Goal: Check status: Check status

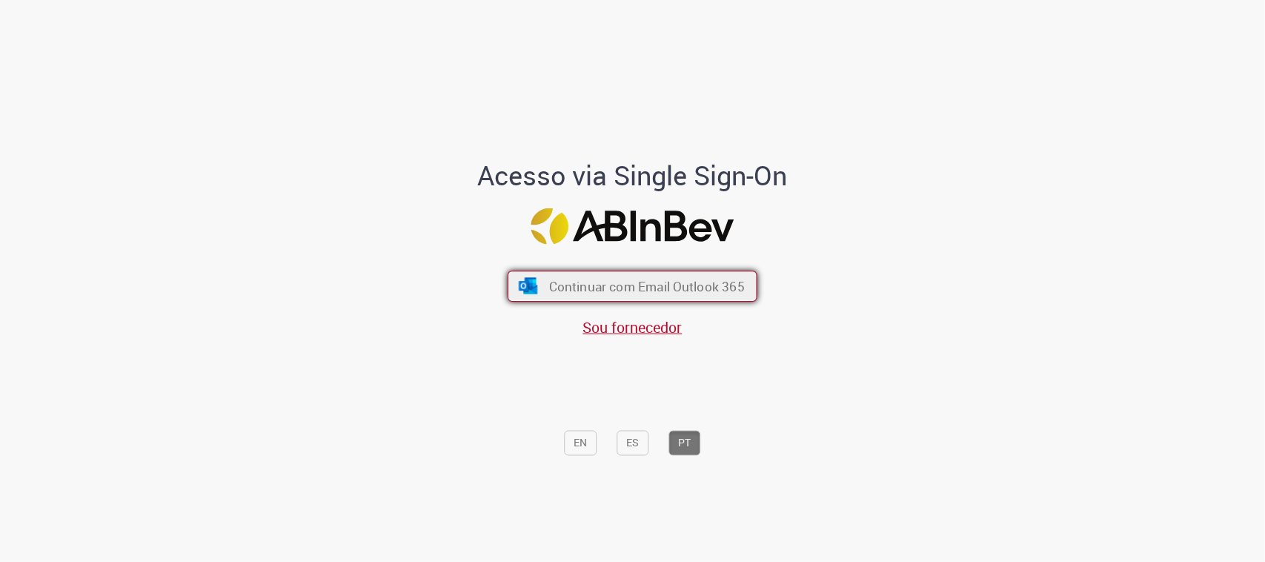
click at [665, 289] on span "Continuar com Email Outlook 365" at bounding box center [647, 286] width 196 height 17
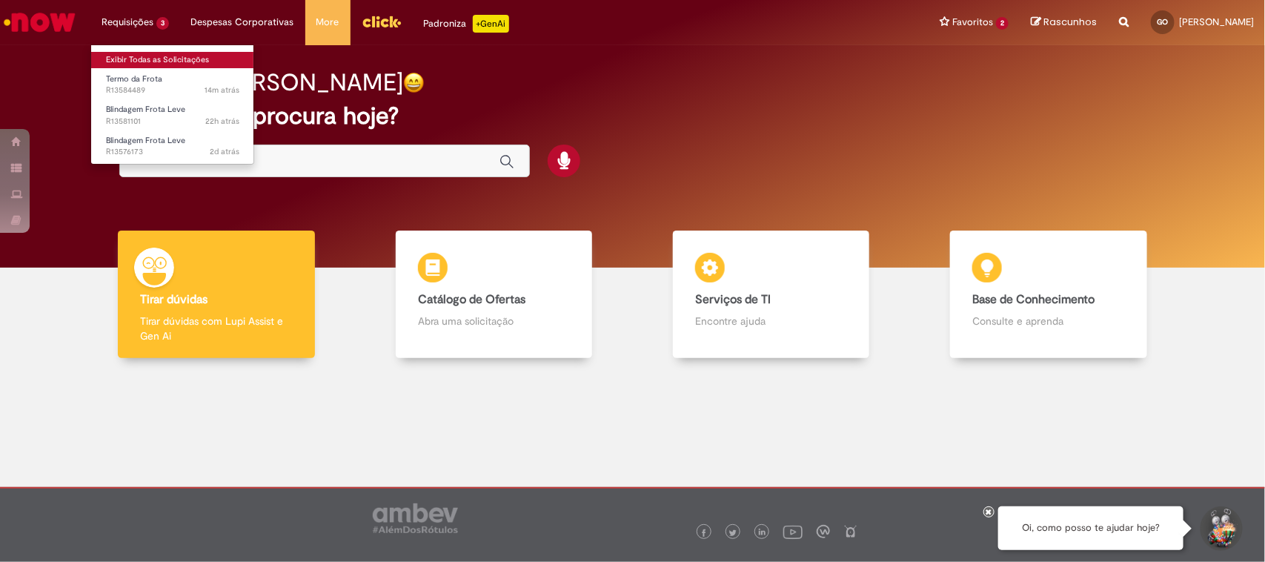
click at [134, 61] on link "Exibir Todas as Solicitações" at bounding box center [172, 60] width 163 height 16
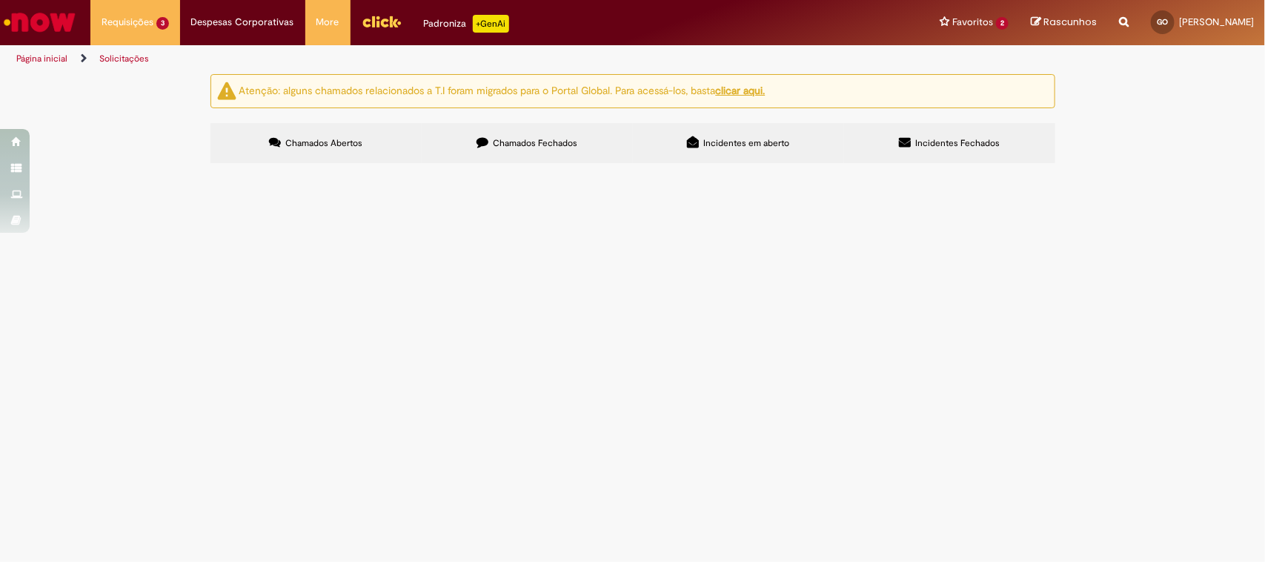
drag, startPoint x: 228, startPoint y: 285, endPoint x: 276, endPoint y: 319, distance: 59.2
click at [0, 0] on tbody "R13584489 Termo da Frota Em Tratamento R13581101 Blindagem Frota Leve ATUALIZAR…" at bounding box center [0, 0] width 0 height 0
click at [0, 0] on td "R13576173" at bounding box center [0, 0] width 0 height 0
drag, startPoint x: 275, startPoint y: 313, endPoint x: 230, endPoint y: 293, distance: 49.4
click at [0, 0] on tbody "R13584489 Termo da Frota Em Tratamento R13581101 Blindagem Frota Leve ATUALIZAR…" at bounding box center [0, 0] width 0 height 0
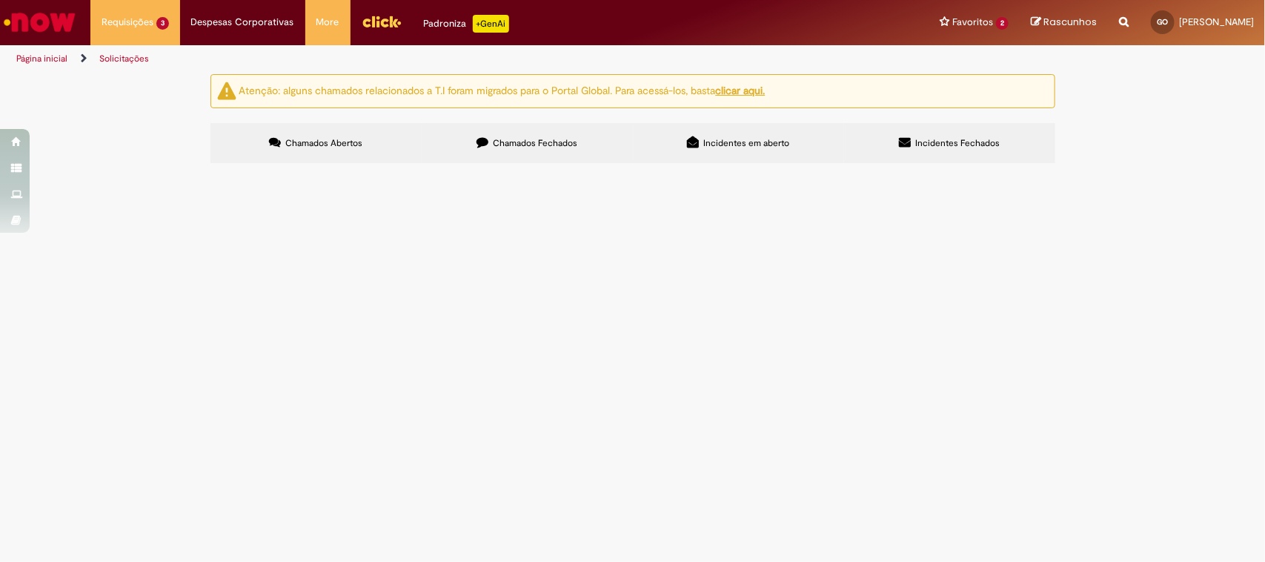
copy tbody "R13581101 Blindagem Frota Leve ATUALIZAR CNH Aberto R13576173"
click at [0, 0] on section "Itens solicitados Exportar como PDF Exportar como Excel Exportar como CSV Itens…" at bounding box center [0, 0] width 0 height 0
click at [0, 0] on span "R13576173" at bounding box center [0, 0] width 0 height 0
click at [0, 0] on span "Blindagem Frota Leve" at bounding box center [0, 0] width 0 height 0
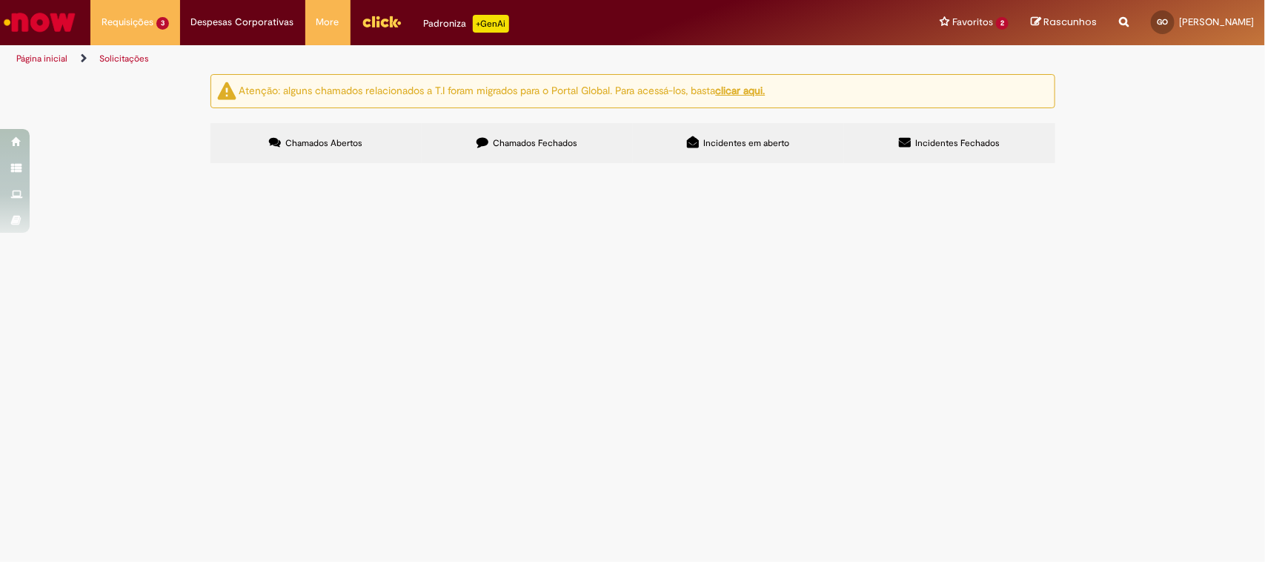
click at [0, 0] on span "Blindagem Frota Leve" at bounding box center [0, 0] width 0 height 0
click at [0, 0] on td "R13576173" at bounding box center [0, 0] width 0 height 0
click at [253, 316] on main "Solicitações Atenção: alguns chamados relacionados a T.I foram migrados para o …" at bounding box center [632, 317] width 1265 height 488
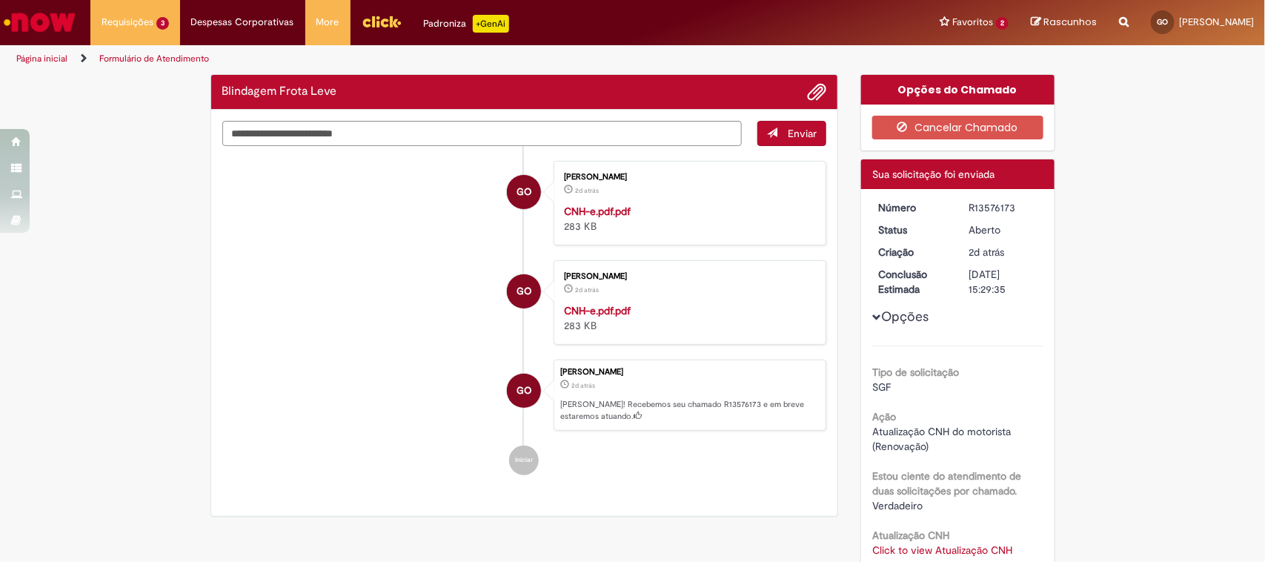
click at [253, 316] on ul "GO [PERSON_NAME] 2d atrás 2 dias atrás CNH-e.pdf.pdf 283 KB GO [PERSON_NAME] 2d…" at bounding box center [524, 318] width 605 height 344
click at [253, 316] on li "GO [PERSON_NAME] 2d atrás 2 dias atrás CNH-e.pdf.pdf 283 KB" at bounding box center [524, 302] width 605 height 84
drag, startPoint x: 962, startPoint y: 253, endPoint x: 1024, endPoint y: 253, distance: 62.3
click at [1021, 253] on div "2d atrás 2 dias atrás [DATE] 11:29:25" at bounding box center [1003, 252] width 69 height 15
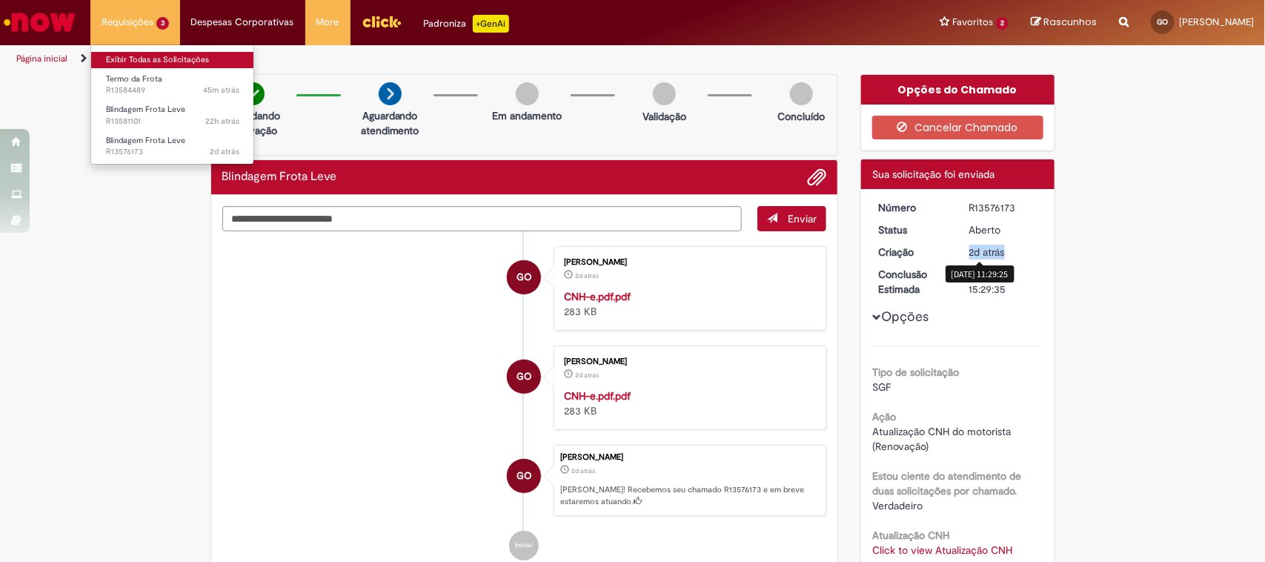
click at [145, 65] on link "Exibir Todas as Solicitações" at bounding box center [172, 60] width 163 height 16
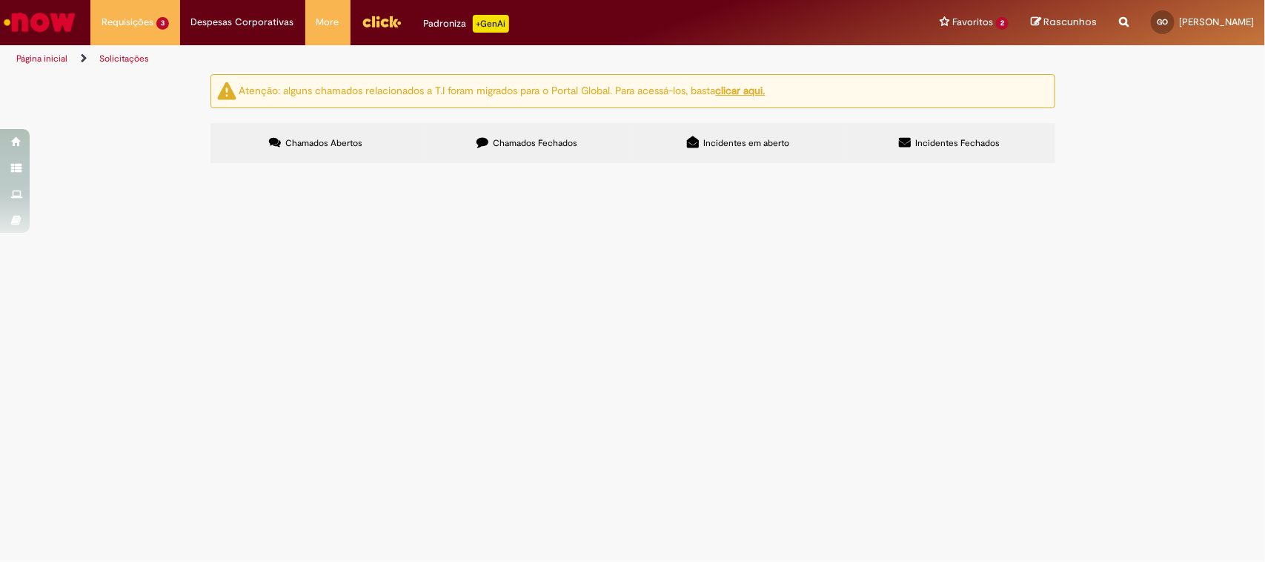
click at [0, 0] on span "Blindagem Frota Leve" at bounding box center [0, 0] width 0 height 0
click at [0, 0] on span "Atualizar CNH" at bounding box center [0, 0] width 0 height 0
click at [0, 0] on span "R13576173" at bounding box center [0, 0] width 0 height 0
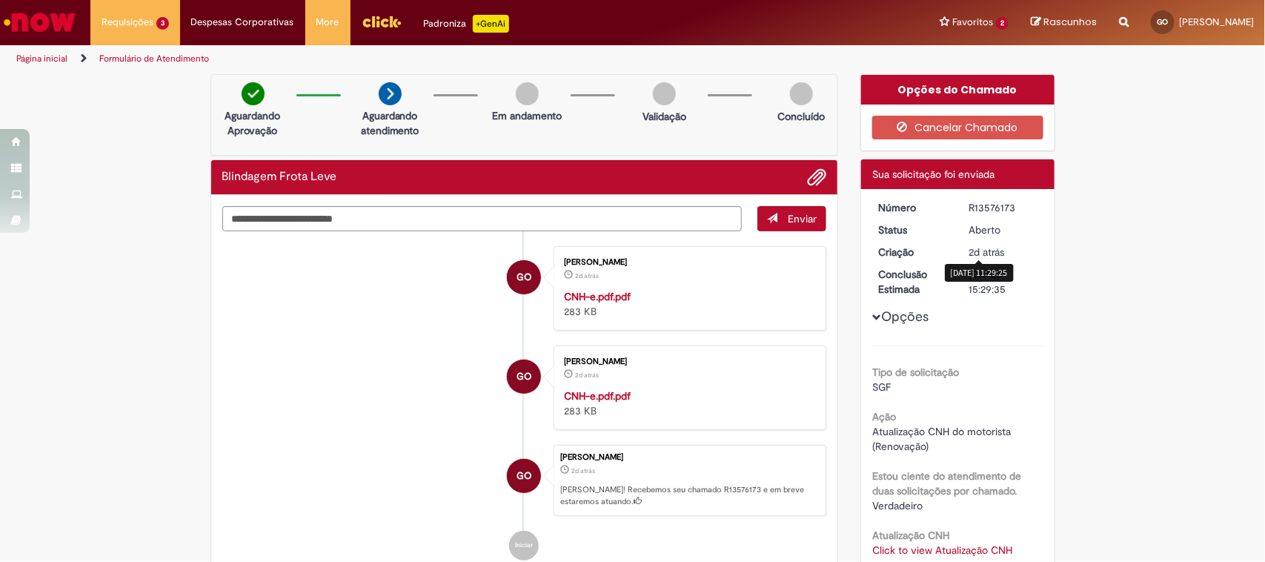
drag, startPoint x: 952, startPoint y: 248, endPoint x: 1023, endPoint y: 250, distance: 70.4
click at [1023, 200] on dl "Número R13576173 Status [GEOGRAPHIC_DATA] Criação 2d atrás 2 dias atrás [DATE] …" at bounding box center [958, 200] width 182 height 0
drag, startPoint x: 963, startPoint y: 272, endPoint x: 1018, endPoint y: 272, distance: 54.1
click at [1018, 272] on div "[DATE] 15:29:35" at bounding box center [1003, 282] width 69 height 30
drag, startPoint x: 943, startPoint y: 287, endPoint x: 1019, endPoint y: 282, distance: 75.7
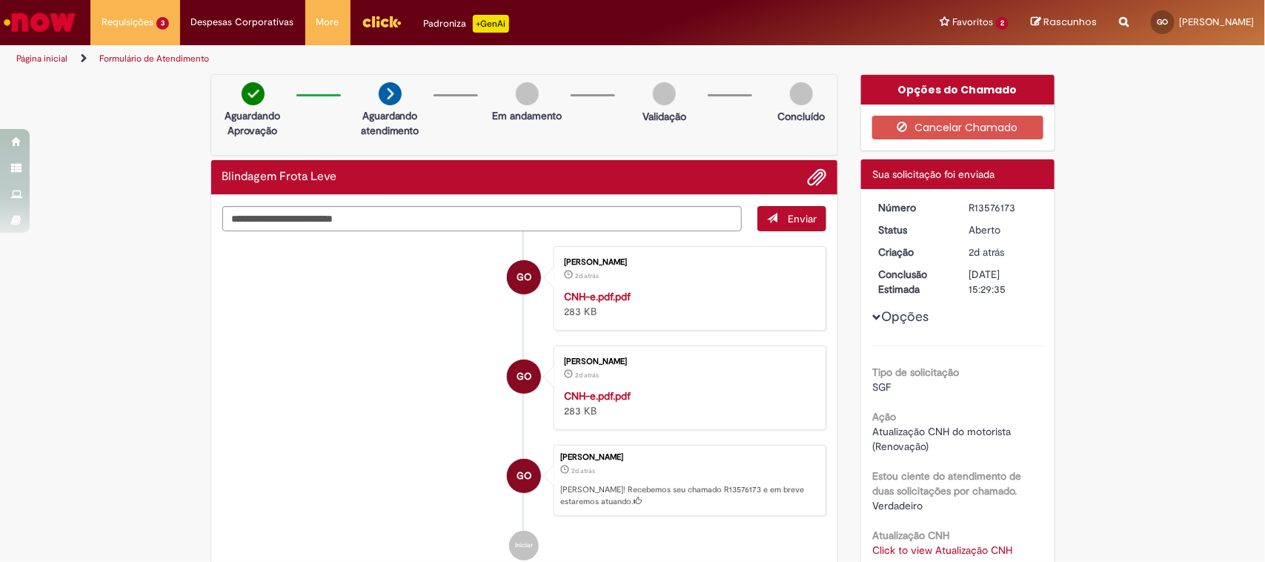
click at [1019, 200] on dl "Número R13576173 Status [GEOGRAPHIC_DATA] Criação 2d atrás 2 dias atrás Conclus…" at bounding box center [958, 200] width 182 height 0
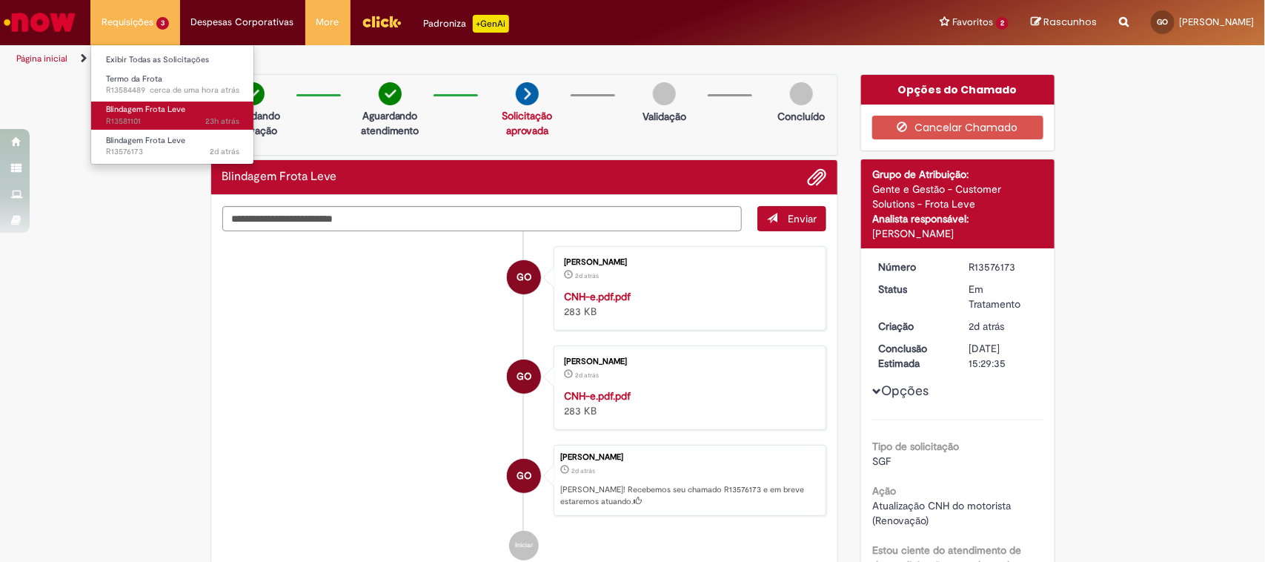
click at [136, 116] on span "23h atrás 23 horas atrás R13581101" at bounding box center [172, 122] width 133 height 12
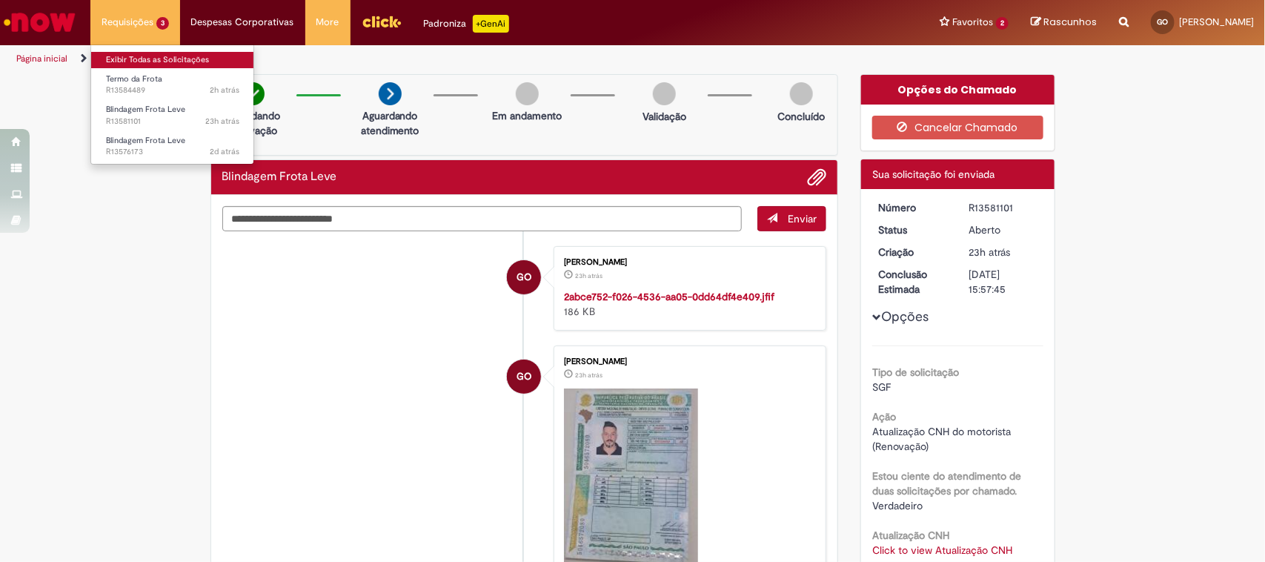
click at [153, 61] on link "Exibir Todas as Solicitações" at bounding box center [172, 60] width 163 height 16
